Goal: Check status: Check status

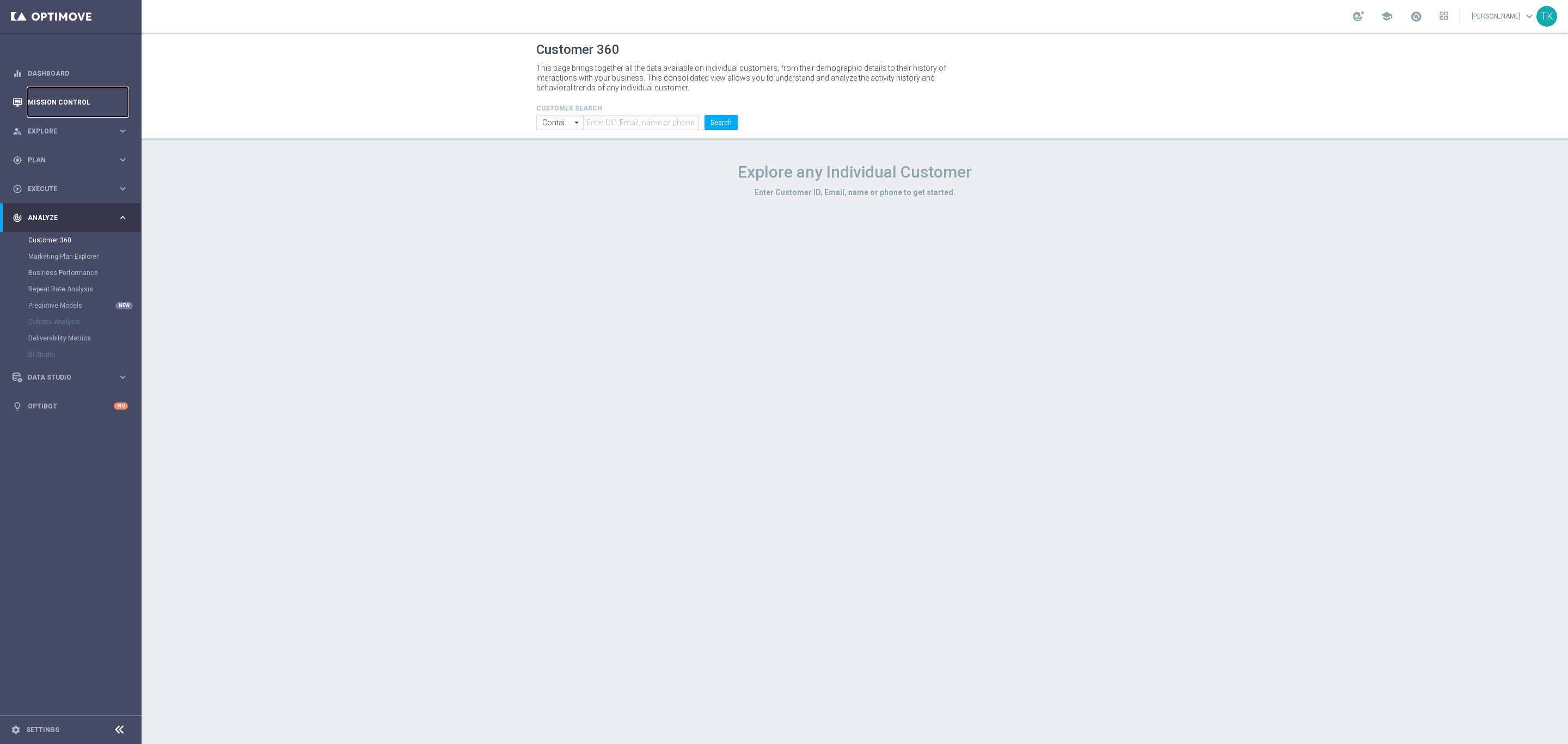
click at [66, 108] on link "Mission Control" at bounding box center [78, 101] width 100 height 29
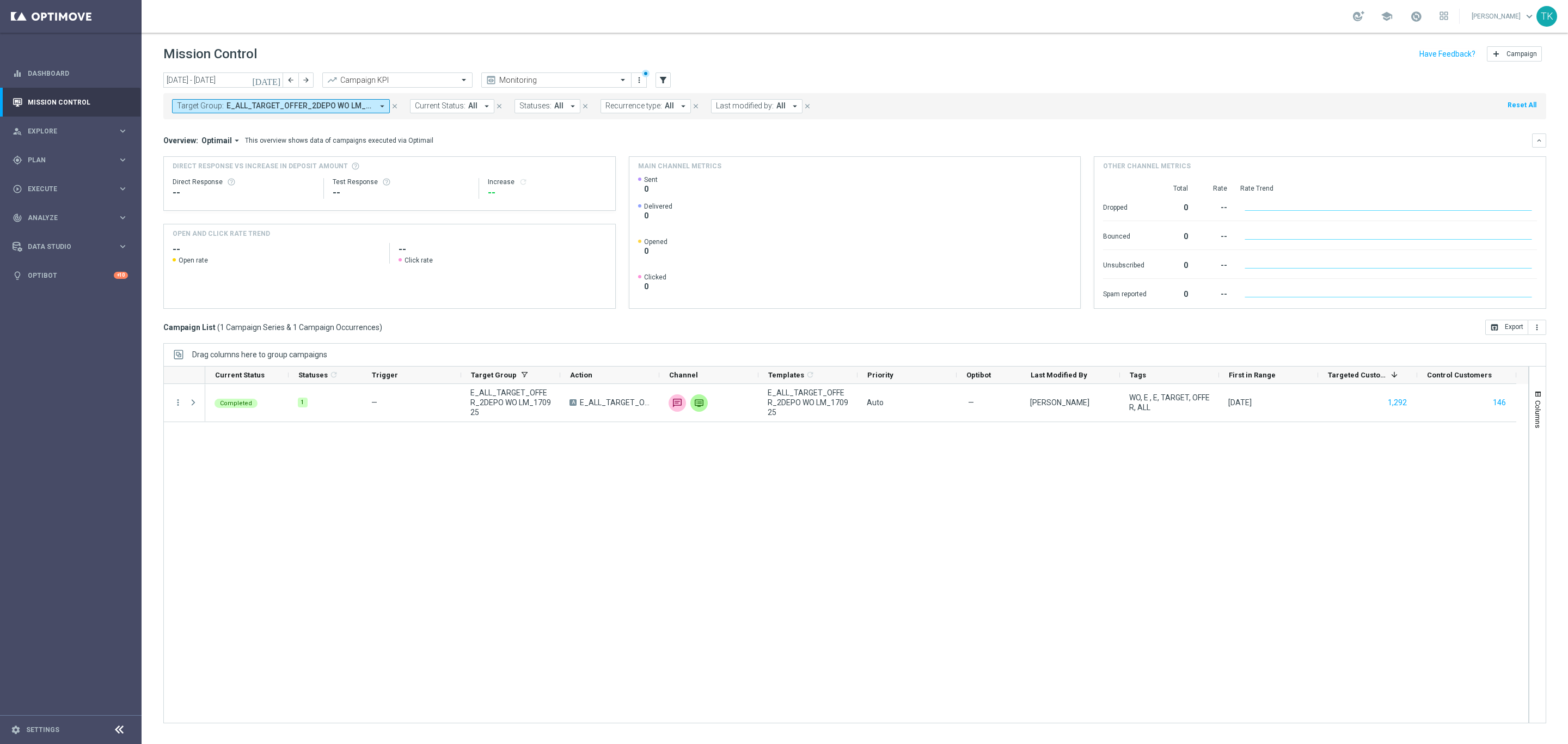
click at [310, 108] on span "E_ALL_TARGET_OFFER_2DEPO WO LM_170925" at bounding box center [300, 105] width 147 height 10
click at [0, 0] on div "Clear" at bounding box center [0, 0] width 0 height 0
click at [225, 124] on input "text" at bounding box center [263, 126] width 160 height 10
paste input "E_ALL_TARGET_OFFER_1DEPO WO LM_170925"
click at [204, 175] on label "E_ALL_TARGET_OFFER_1DEPO WO LM_170925" at bounding box center [258, 175] width 141 height 7
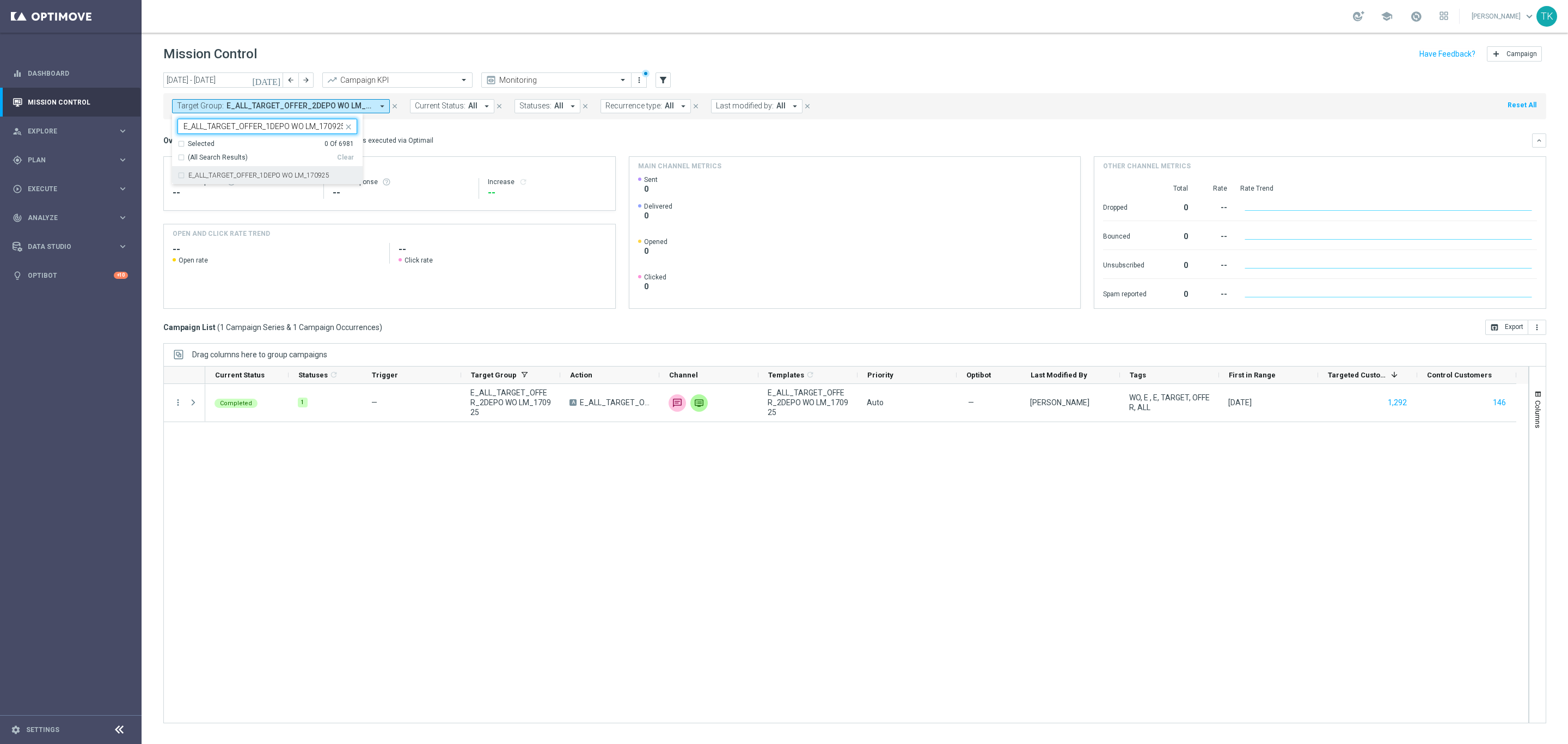
type input "E_ALL_TARGET_OFFER_1DEPO WO LM_170925"
click at [152, 135] on div "[DATE] [DATE] - [DATE] arrow_back arrow_forward Campaign KPI trending_up Monito…" at bounding box center [854, 404] width 1426 height 662
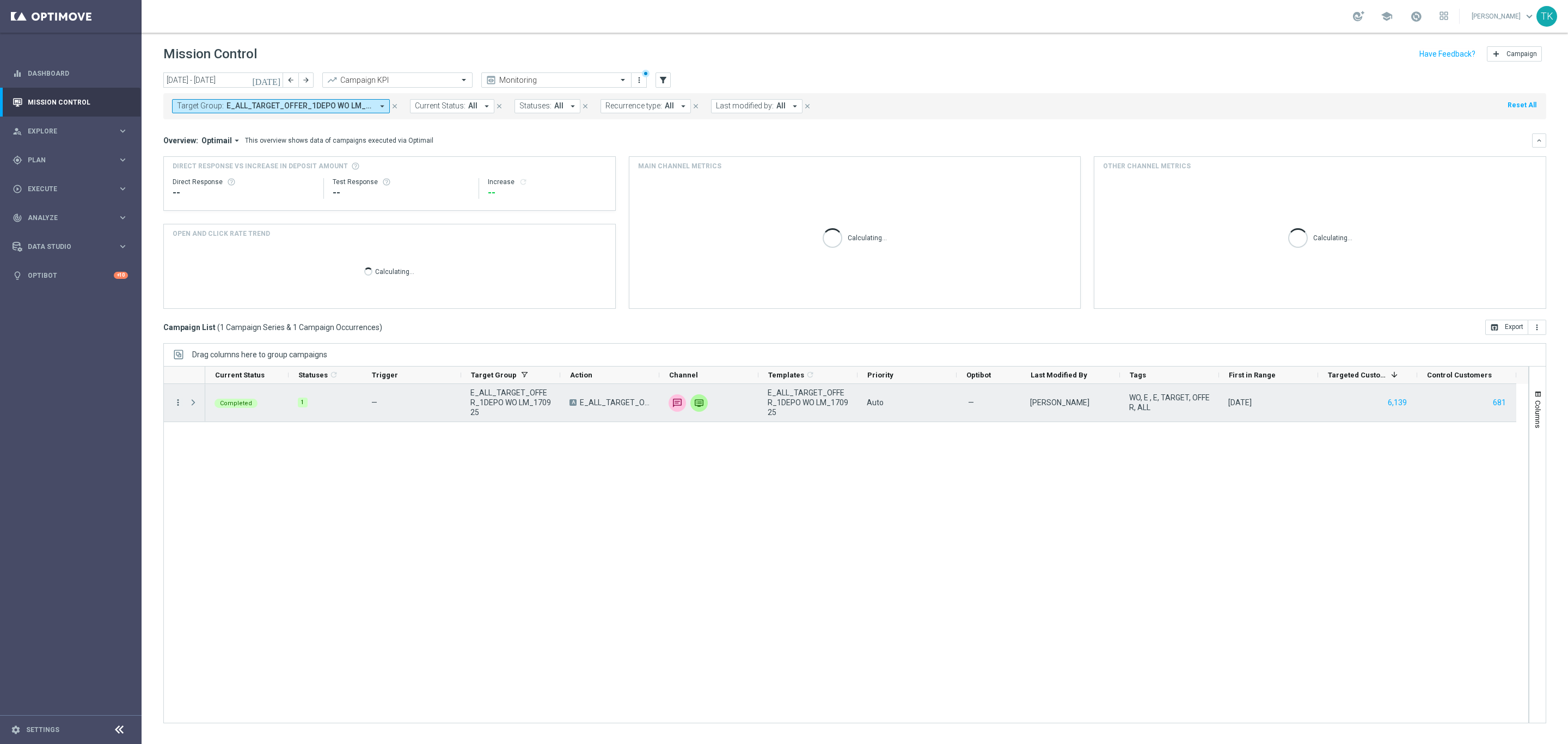
click at [179, 399] on icon "more_vert" at bounding box center [177, 402] width 10 height 10
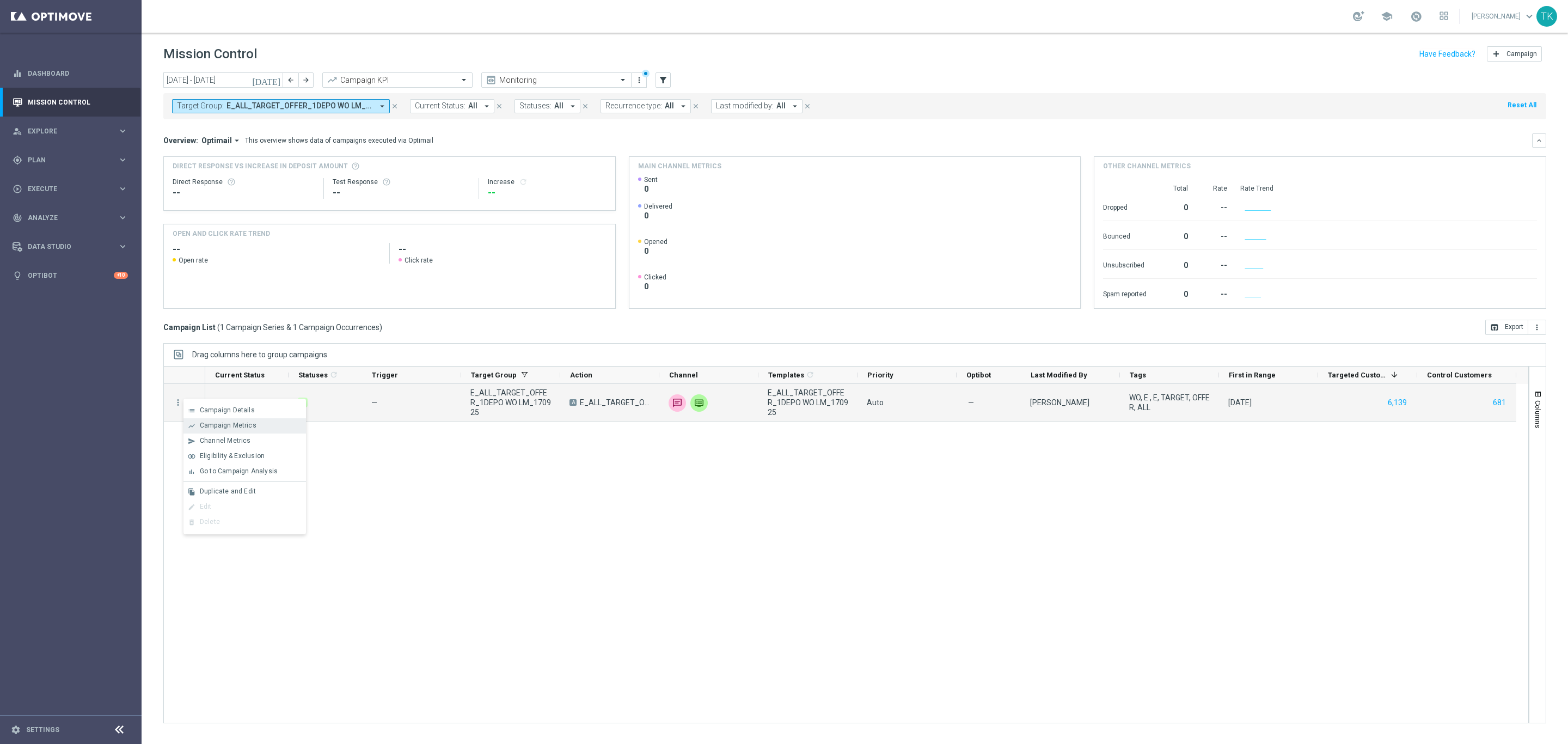
click at [225, 429] on div "show_chart Campaign Metrics" at bounding box center [244, 426] width 123 height 16
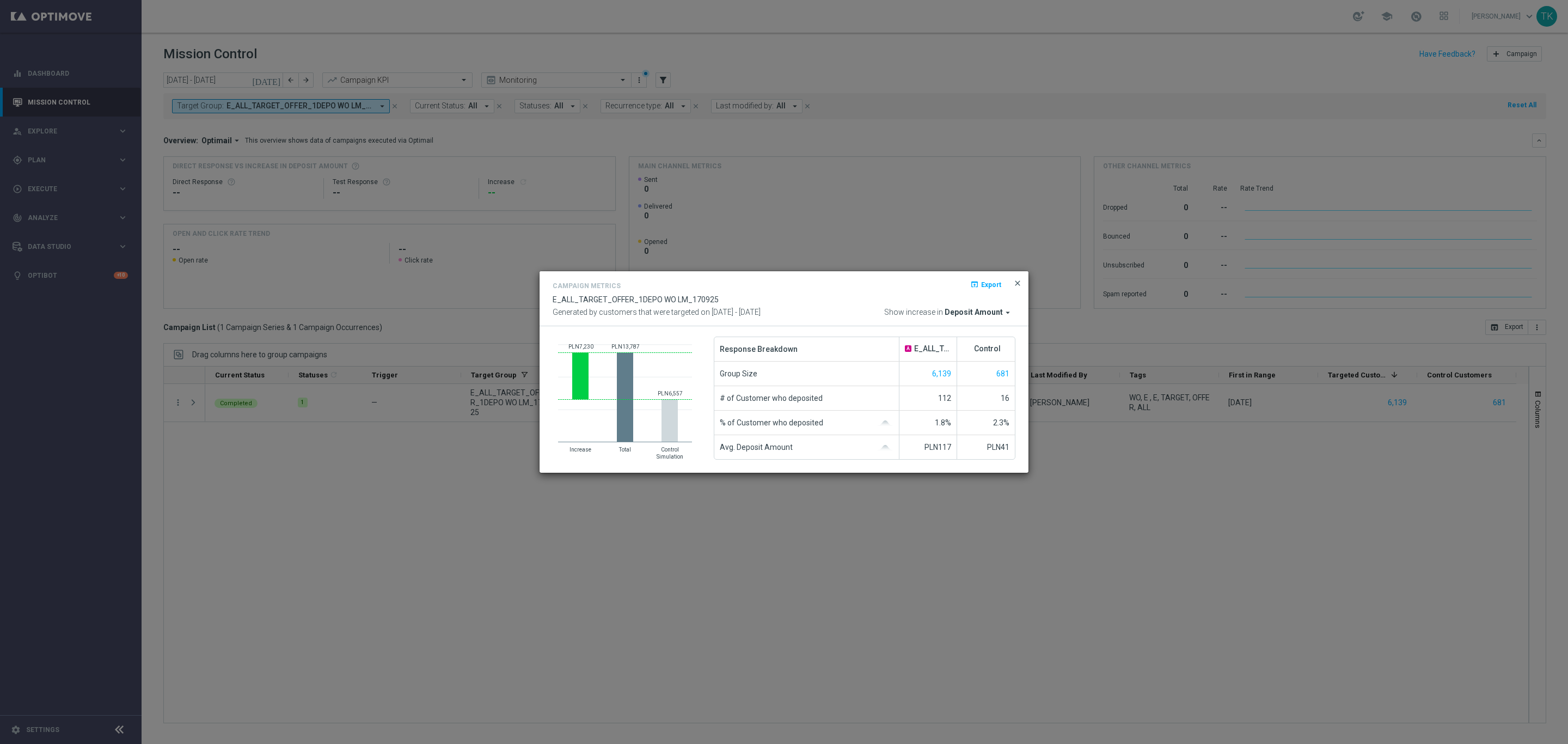
click at [1019, 281] on span "close" at bounding box center [1018, 283] width 9 height 9
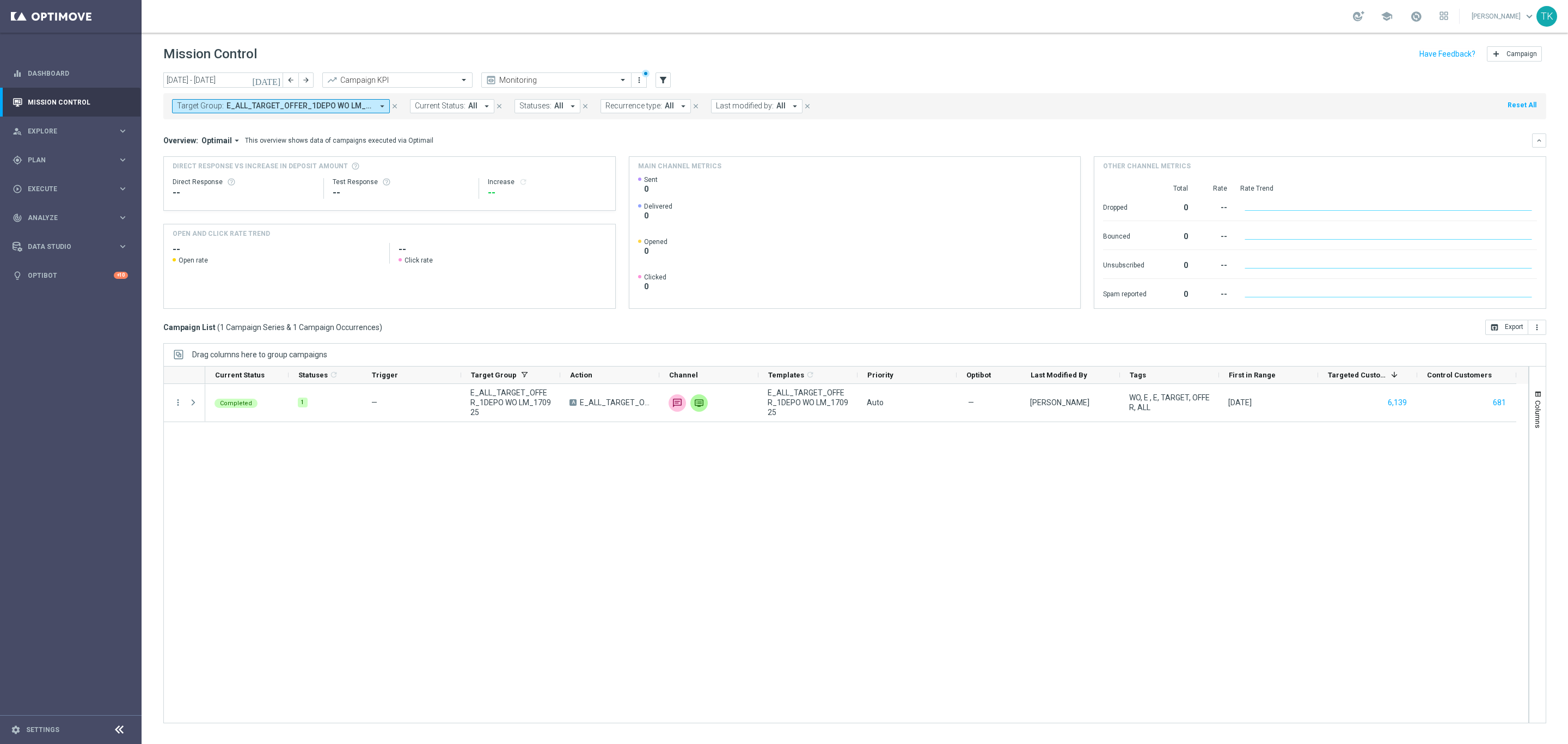
click at [281, 111] on button "Target Group: E_ALL_TARGET_OFFER_1DEPO WO LM_170925 arrow_drop_down" at bounding box center [281, 106] width 218 height 14
click at [0, 0] on div "Clear" at bounding box center [0, 0] width 0 height 0
click at [224, 120] on div at bounding box center [260, 126] width 165 height 14
paste input "E_ALL_TARGET_OFFER_2DEPO WO LM_170925"
click at [222, 170] on div "E_ALL_TARGET_OFFER_2DEPO WO LM_170925" at bounding box center [267, 175] width 180 height 17
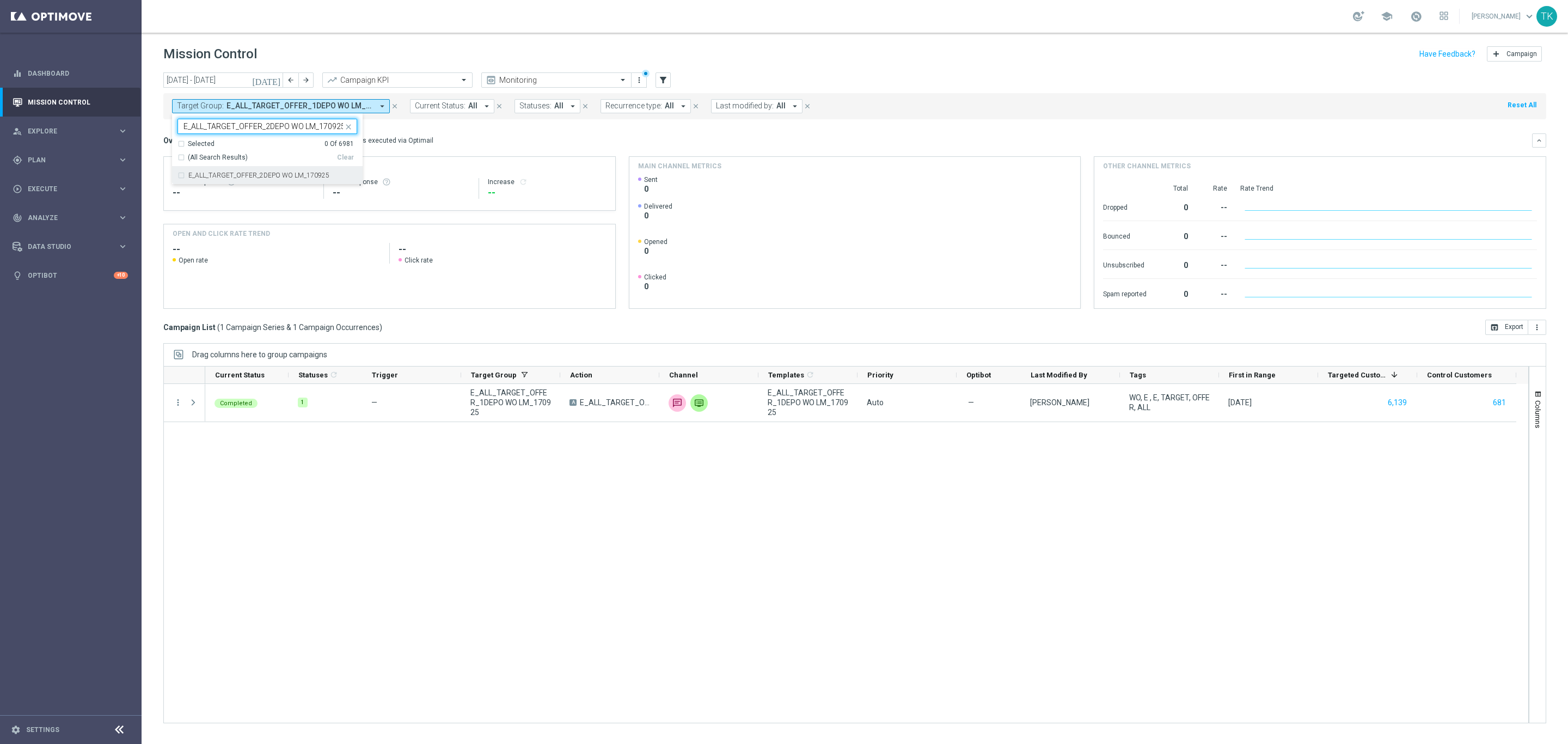
type input "E_ALL_TARGET_OFFER_2DEPO WO LM_170925"
click at [149, 127] on div "[DATE] [DATE] - [DATE] arrow_back arrow_forward Campaign KPI trending_up Monito…" at bounding box center [854, 404] width 1426 height 662
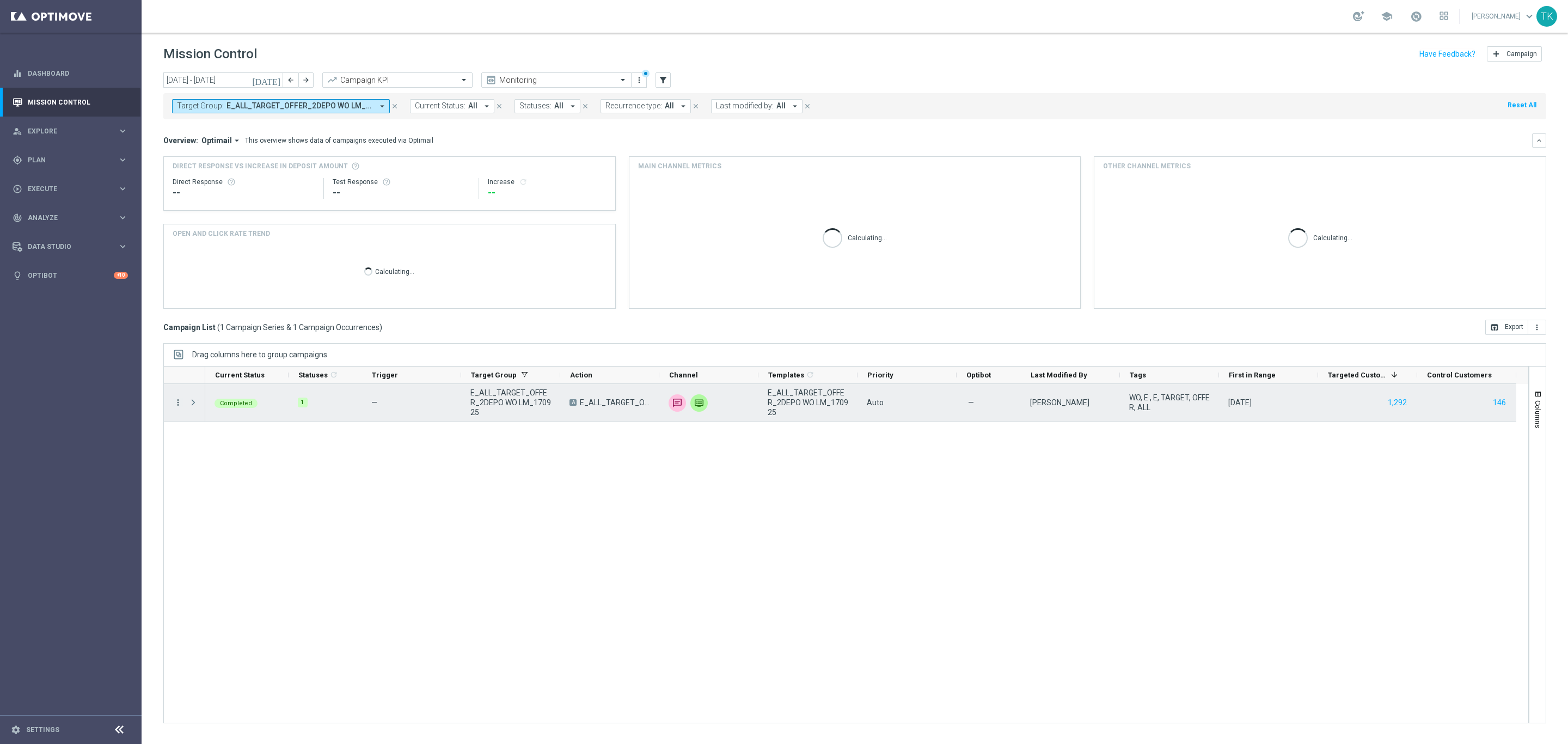
click at [181, 405] on icon "more_vert" at bounding box center [177, 402] width 10 height 10
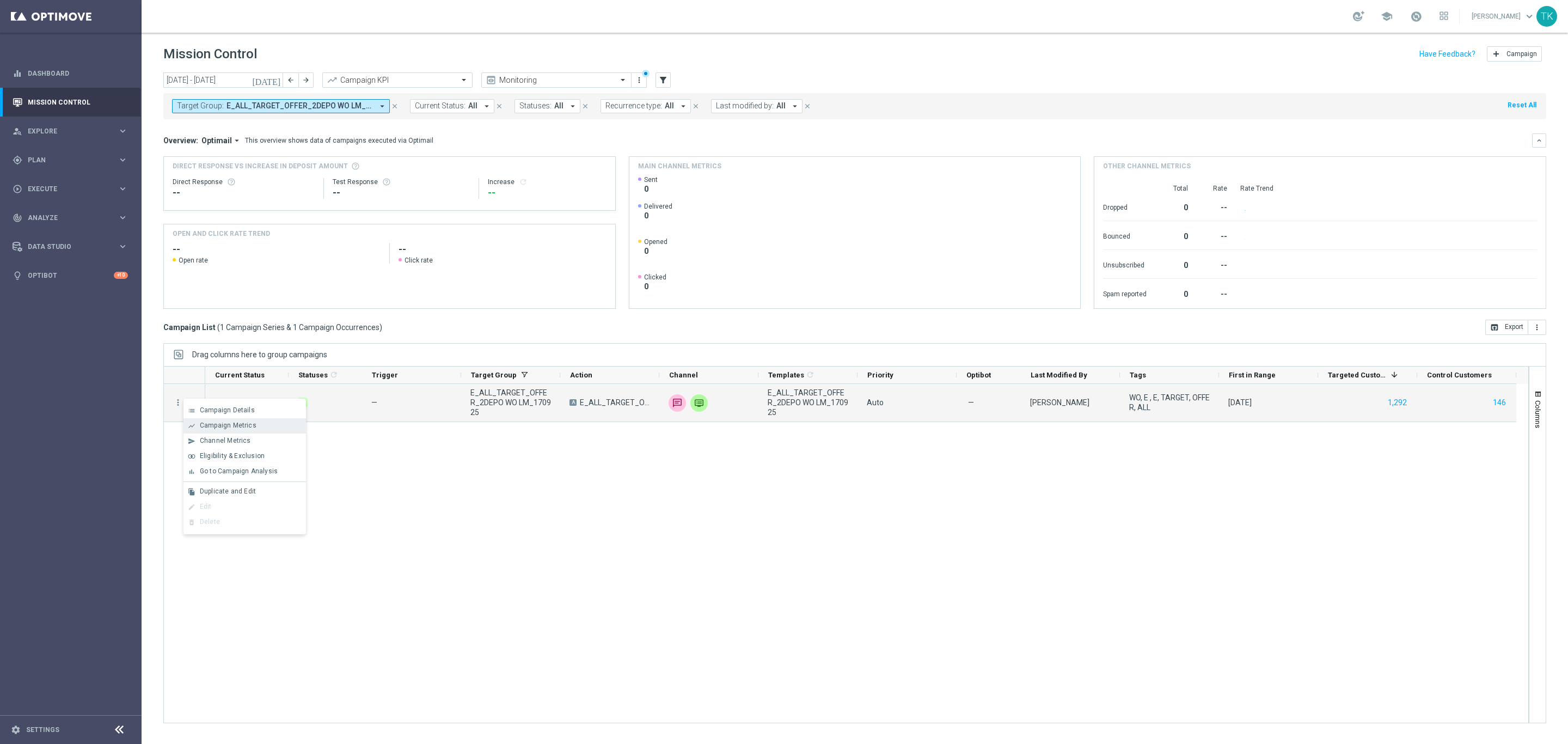
click at [216, 426] on span "Campaign Metrics" at bounding box center [228, 425] width 57 height 8
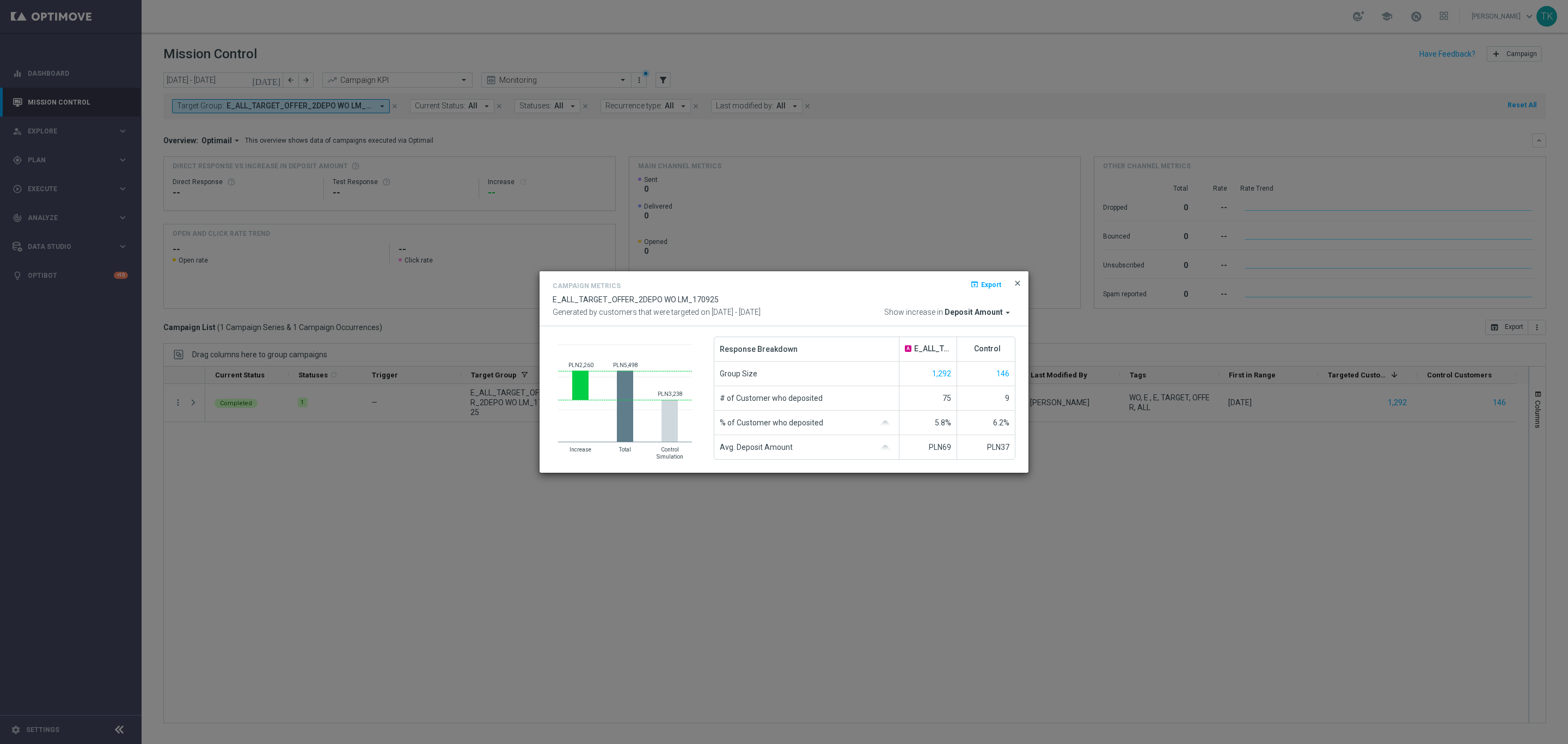
click at [1013, 283] on span "close" at bounding box center [1018, 283] width 9 height 9
